Goal: Task Accomplishment & Management: Manage account settings

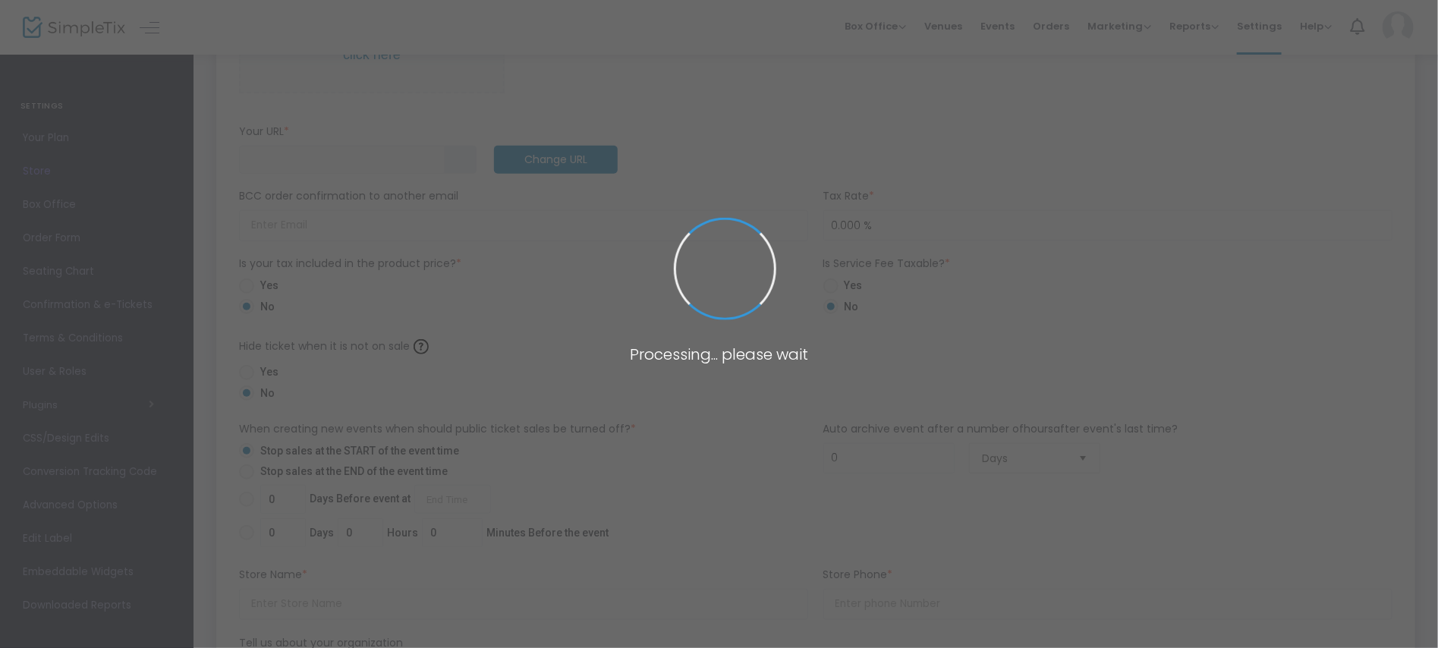
scroll to position [508, 0]
type input "[URL]"
radio input "true"
radio input "false"
radio input "true"
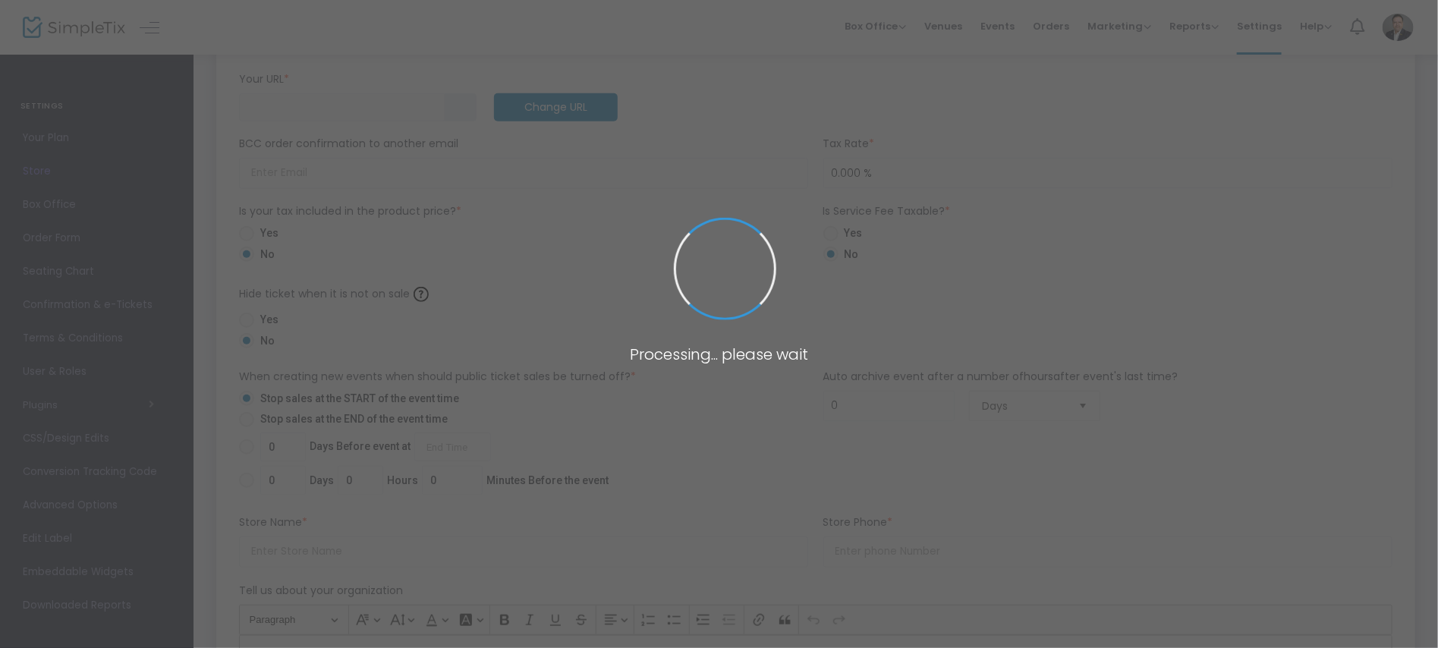
type input "SOUTHBAY CHAMPIONSHIP WRESTLING"
type input "4086143343"
type input "[EMAIL_ADDRESS][DOMAIN_NAME]"
type input "[DOMAIN_NAME][URL]"
type input "southbaychampionshipwrestling"
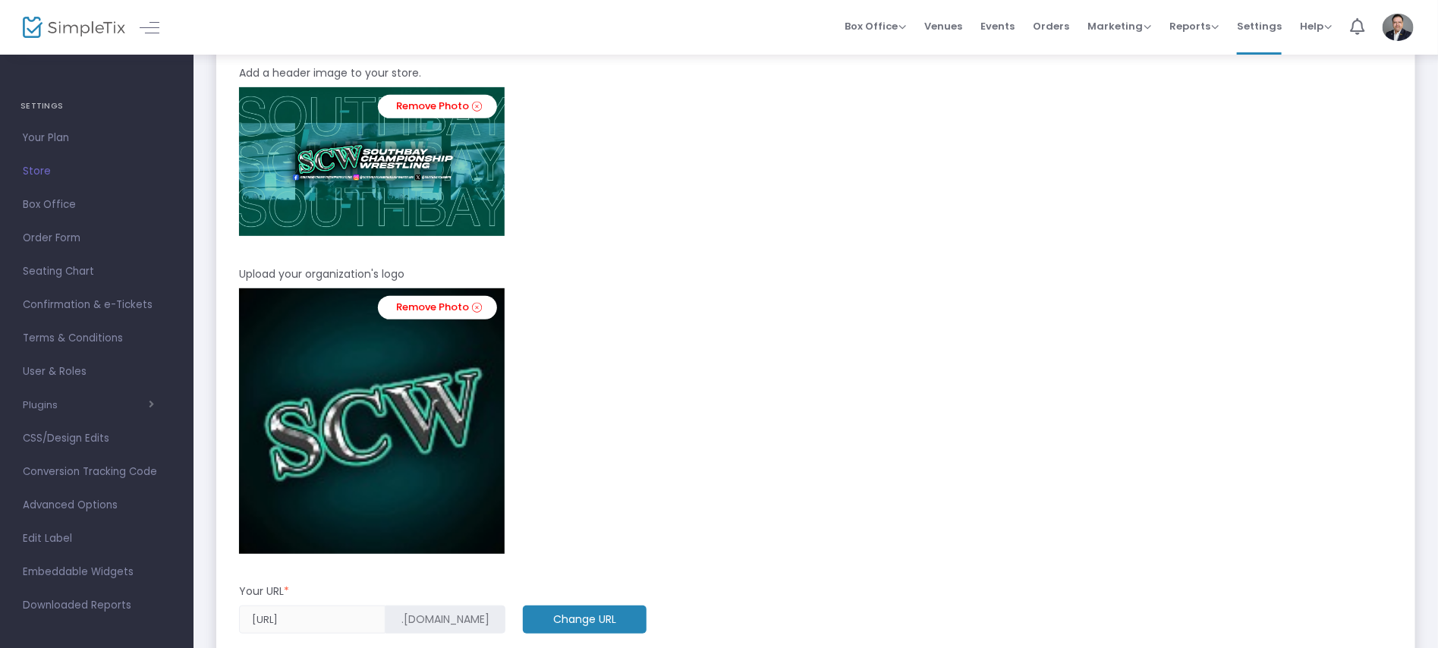
scroll to position [345, 0]
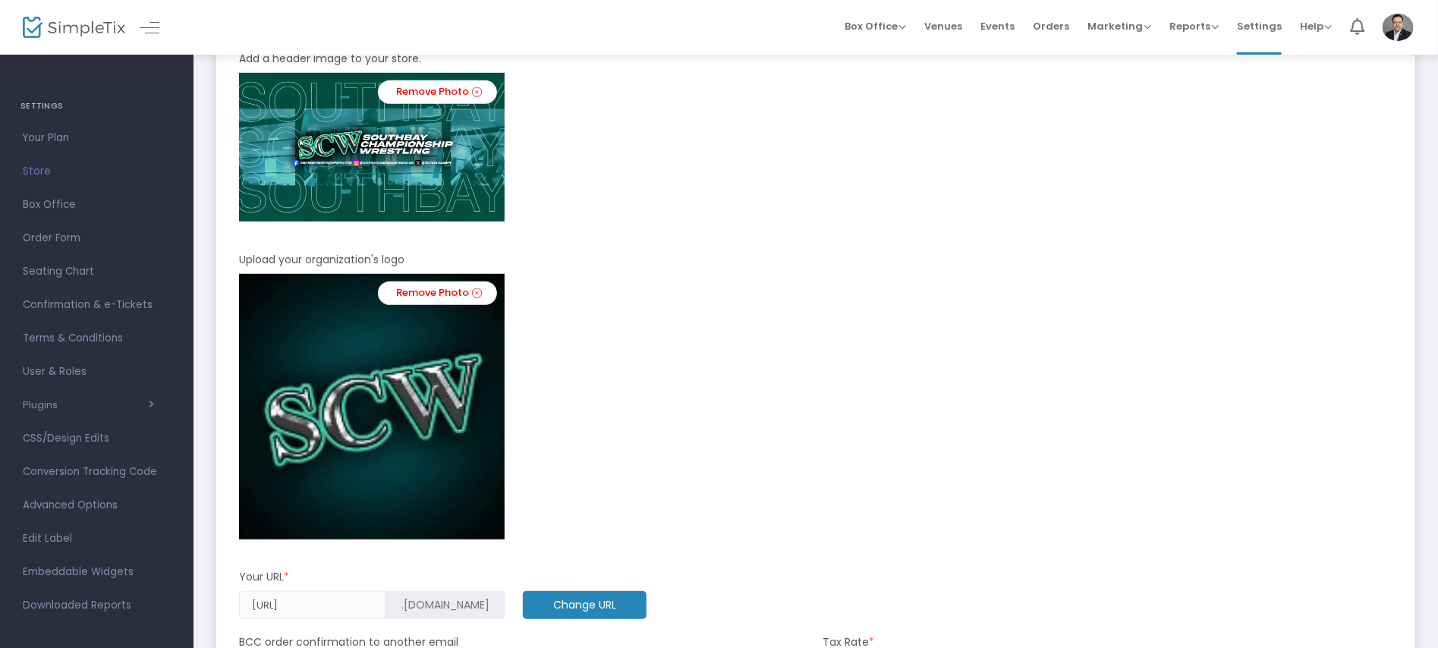
click at [595, 500] on div "Remove Photo" at bounding box center [816, 407] width 1154 height 266
click at [421, 463] on img at bounding box center [372, 407] width 266 height 266
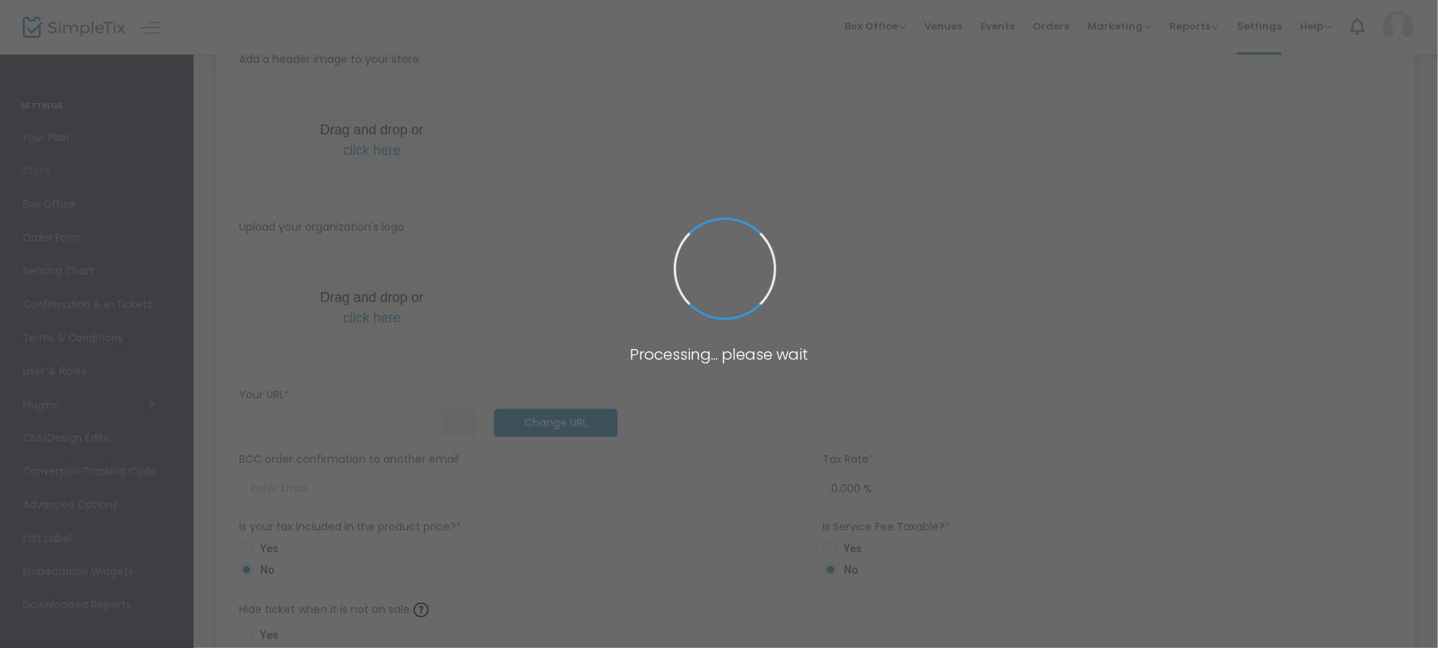
type input "[URL]"
radio input "true"
radio input "false"
radio input "true"
type input "SOUTHBAY CHAMPIONSHIP WRESTLING"
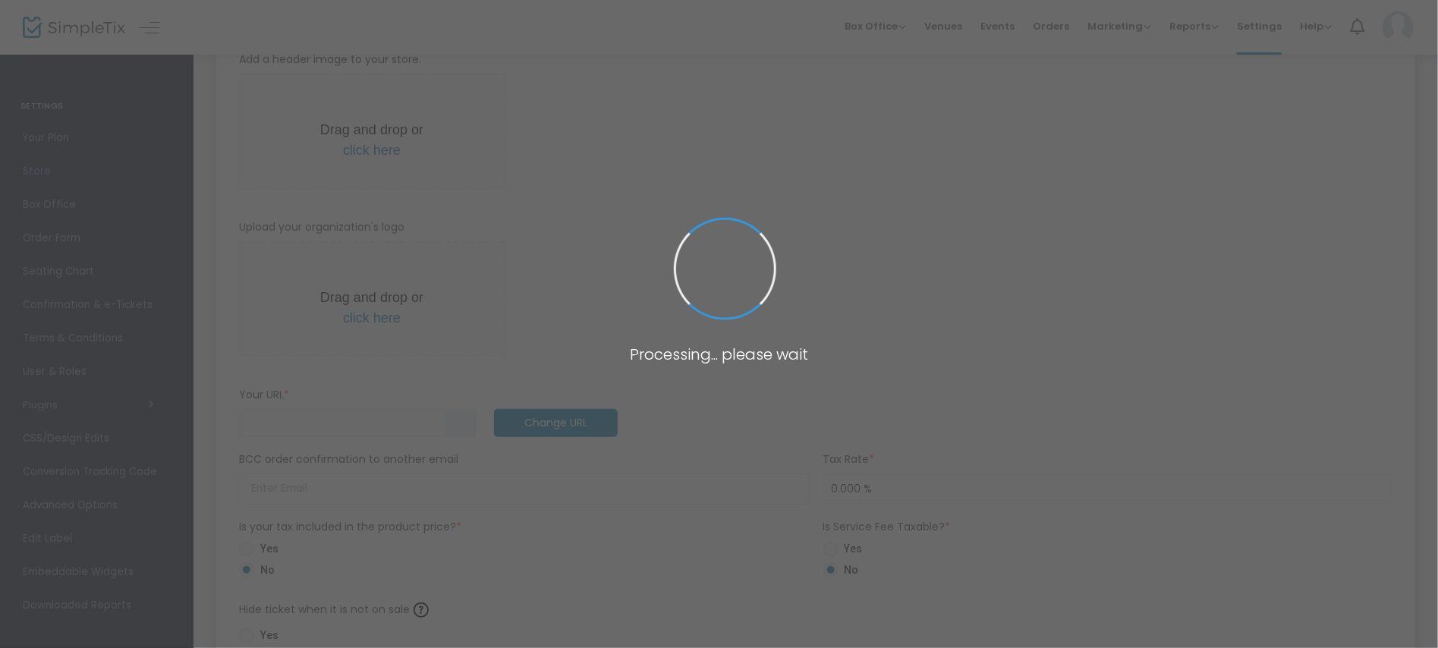
type input "4086143343"
type input "[EMAIL_ADDRESS][DOMAIN_NAME]"
type input "[DOMAIN_NAME][URL]"
type input "southbaychampionshipwrestling"
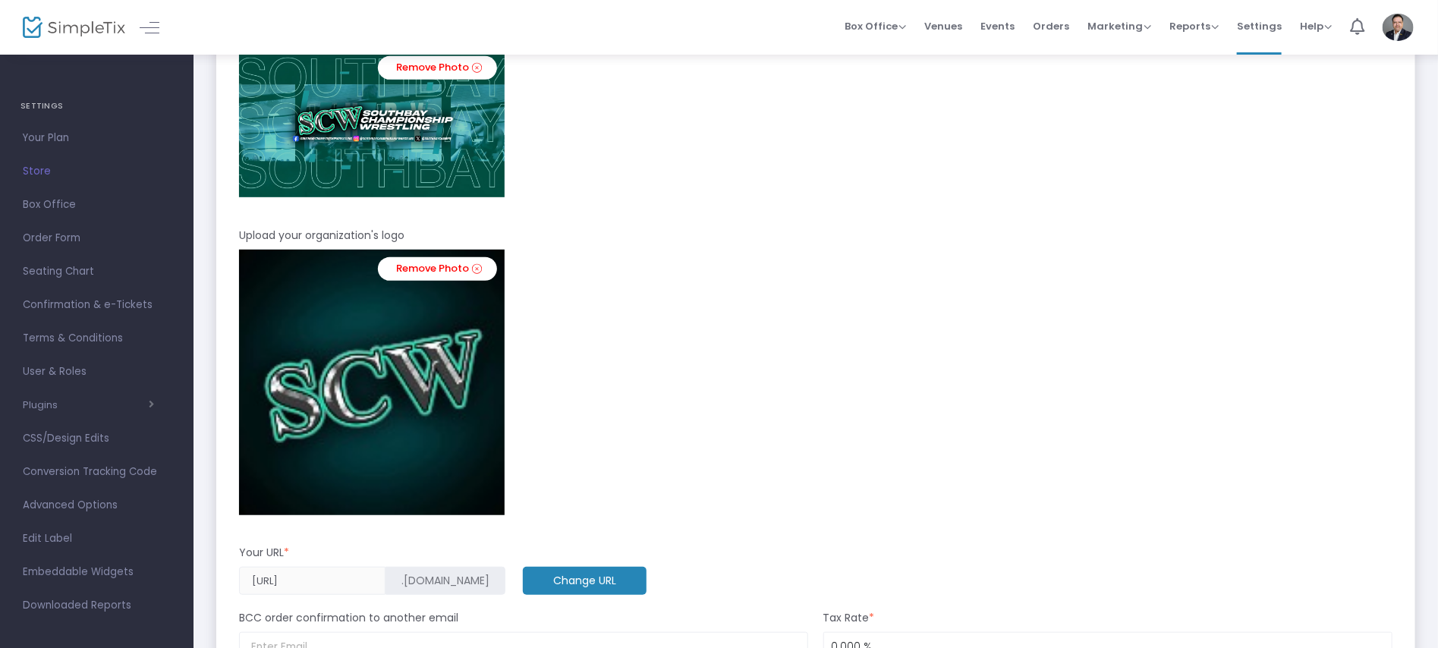
scroll to position [399, 0]
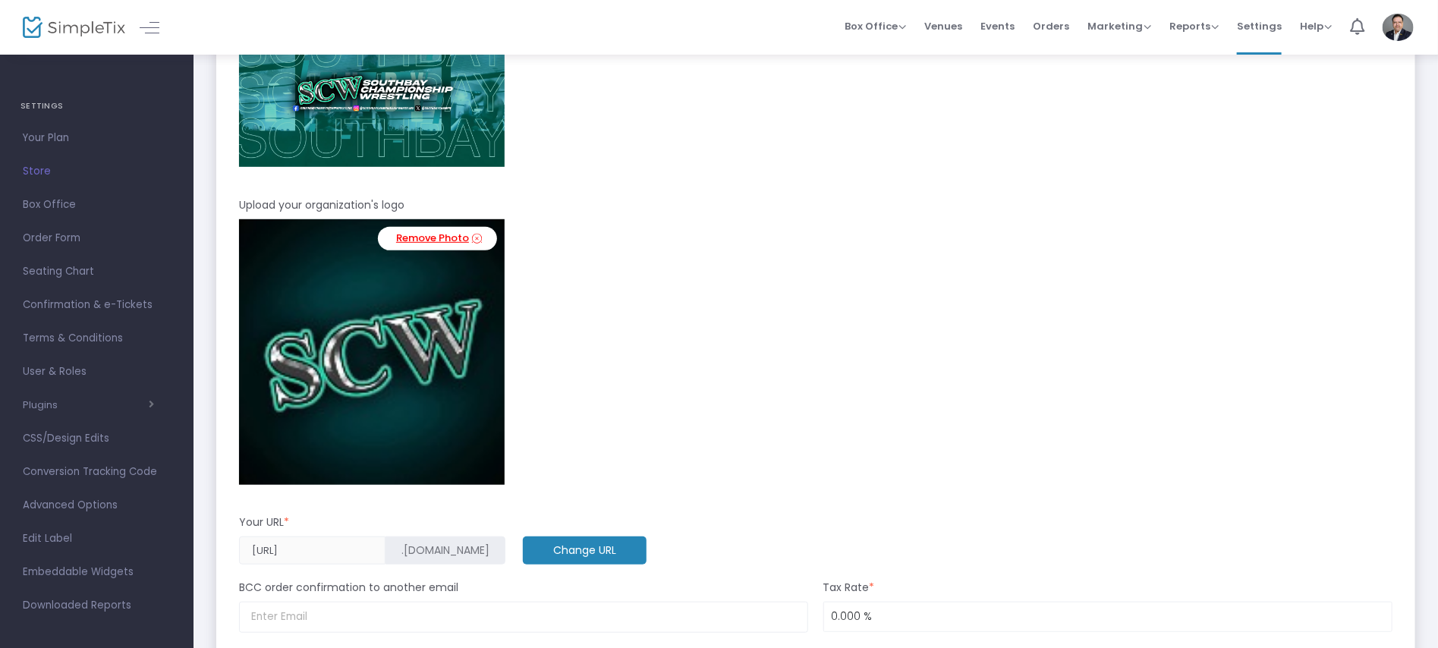
click at [458, 235] on link "Remove Photo" at bounding box center [437, 239] width 119 height 24
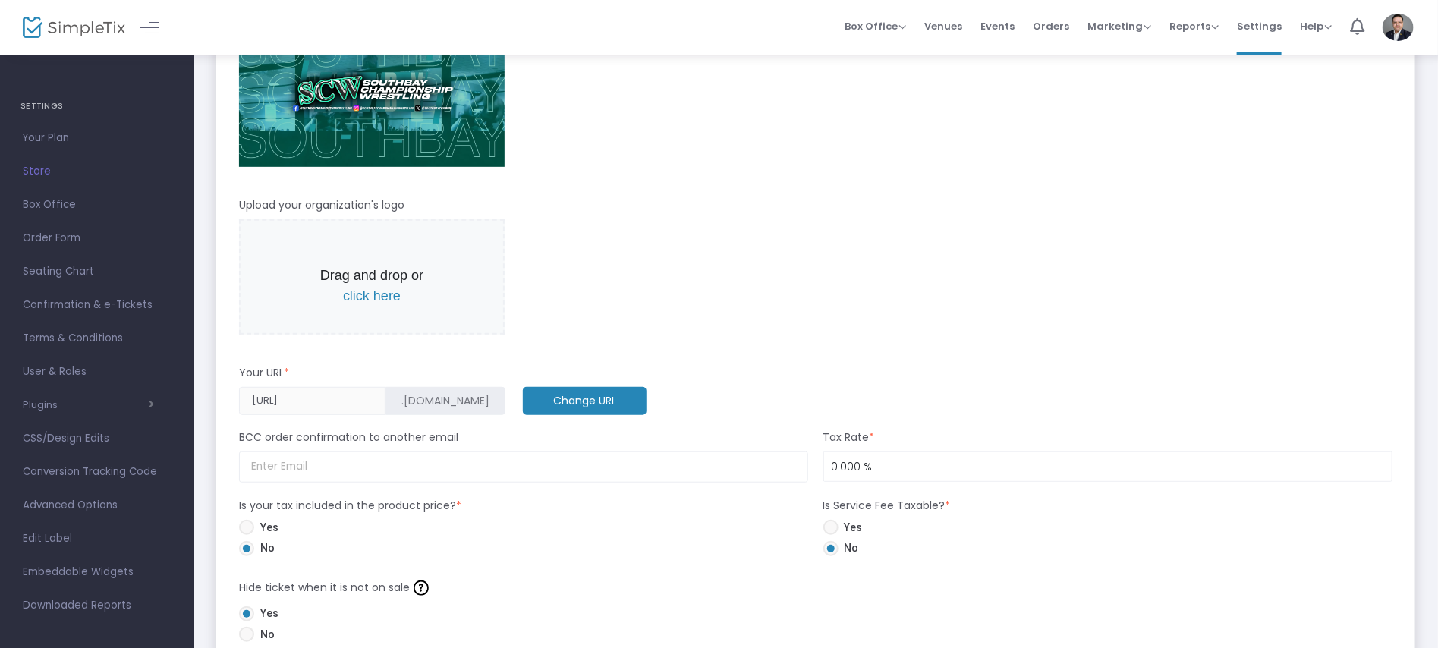
click at [376, 296] on span "click here" at bounding box center [372, 295] width 58 height 15
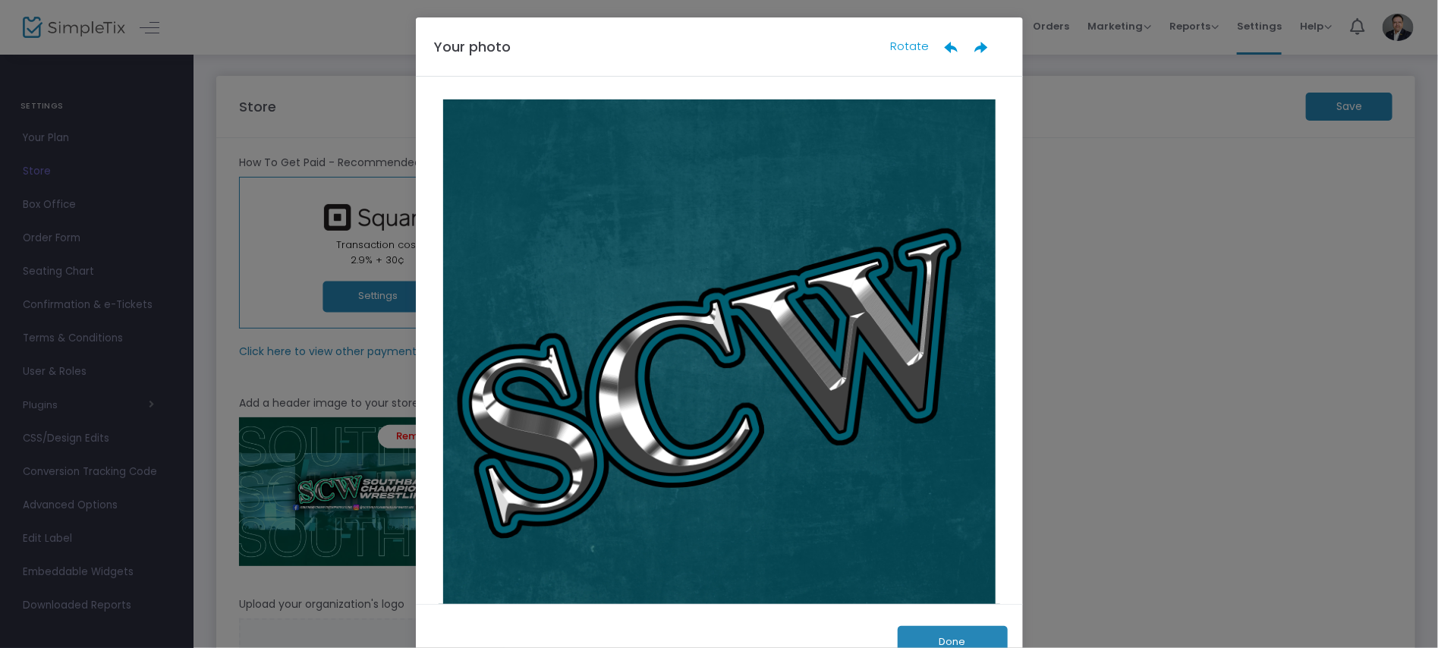
scroll to position [0, 0]
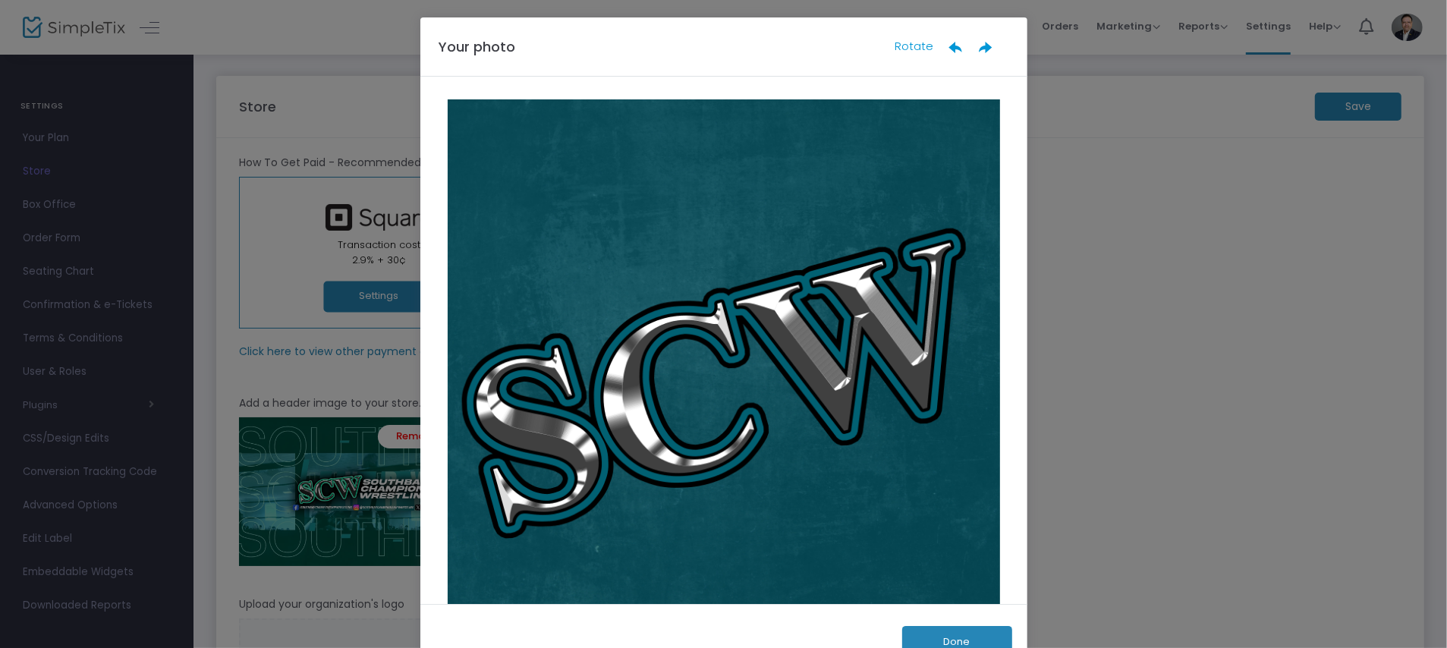
click at [927, 639] on button "Done" at bounding box center [957, 641] width 110 height 31
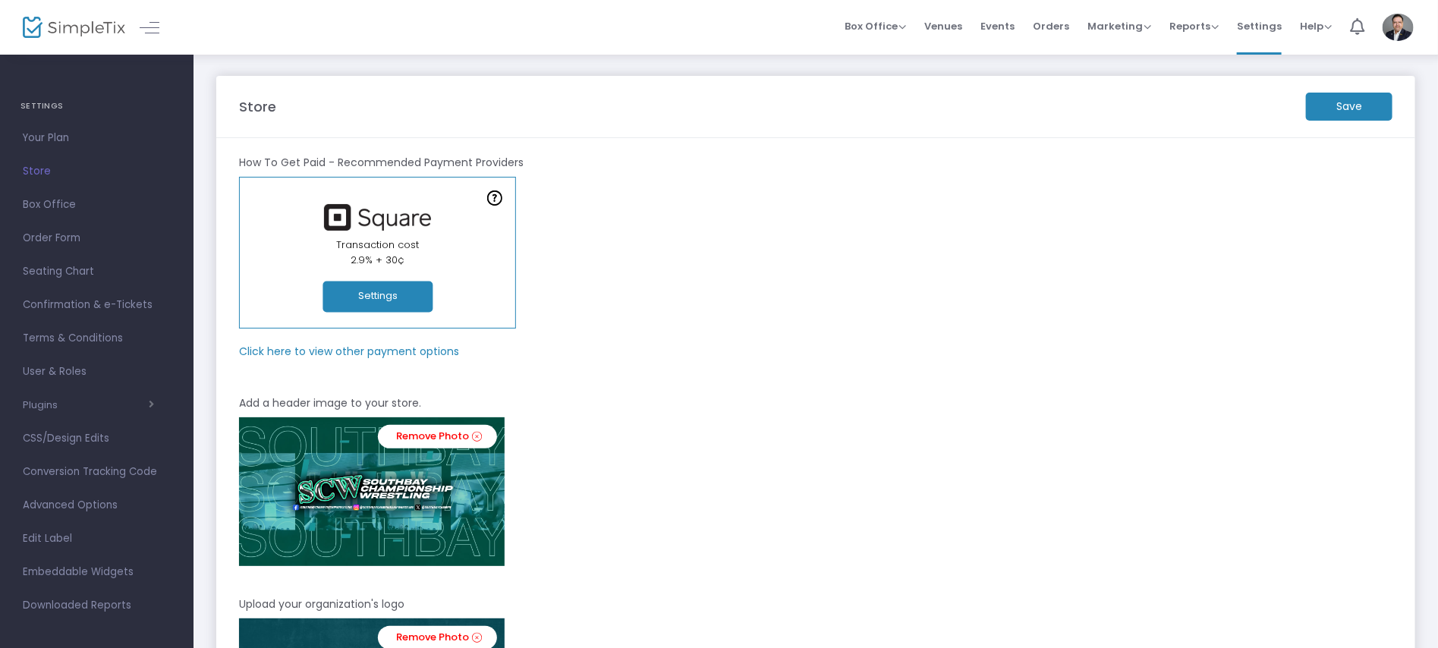
click at [1353, 105] on m-button "Save" at bounding box center [1349, 107] width 87 height 28
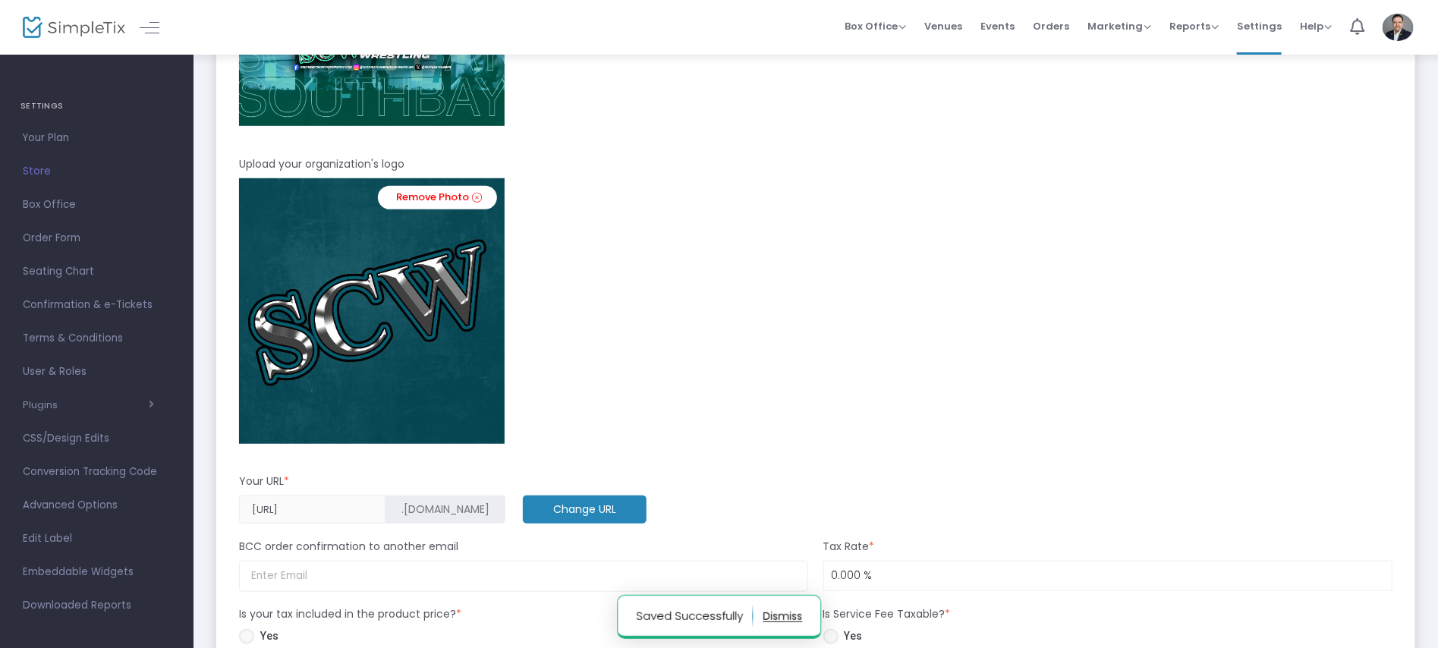
scroll to position [483, 0]
